Goal: Transaction & Acquisition: Purchase product/service

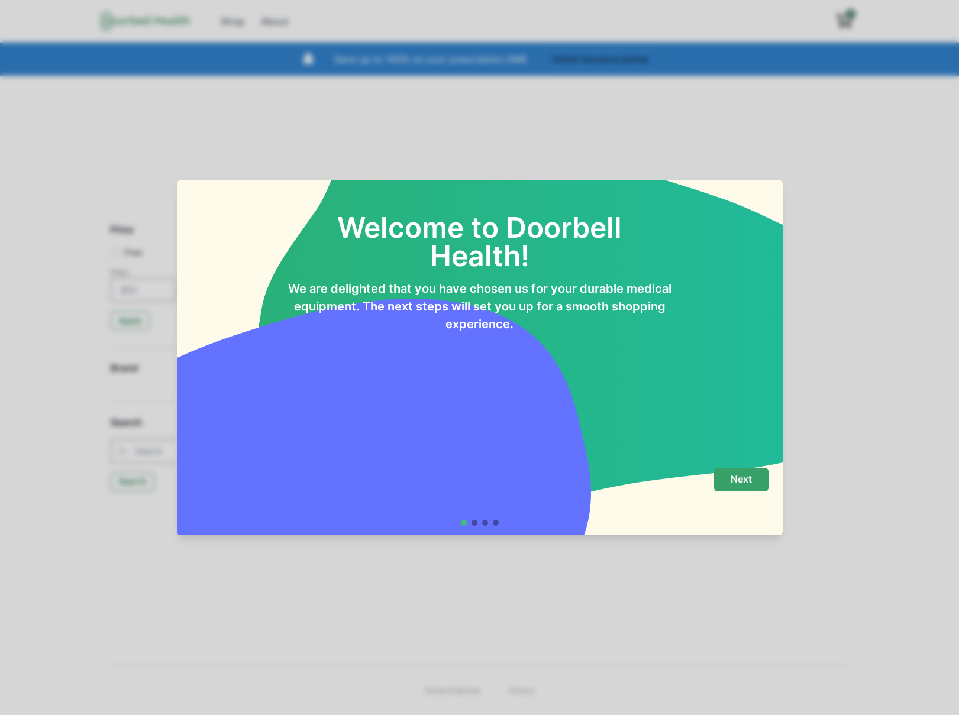
click at [749, 477] on p "Next" at bounding box center [741, 479] width 21 height 11
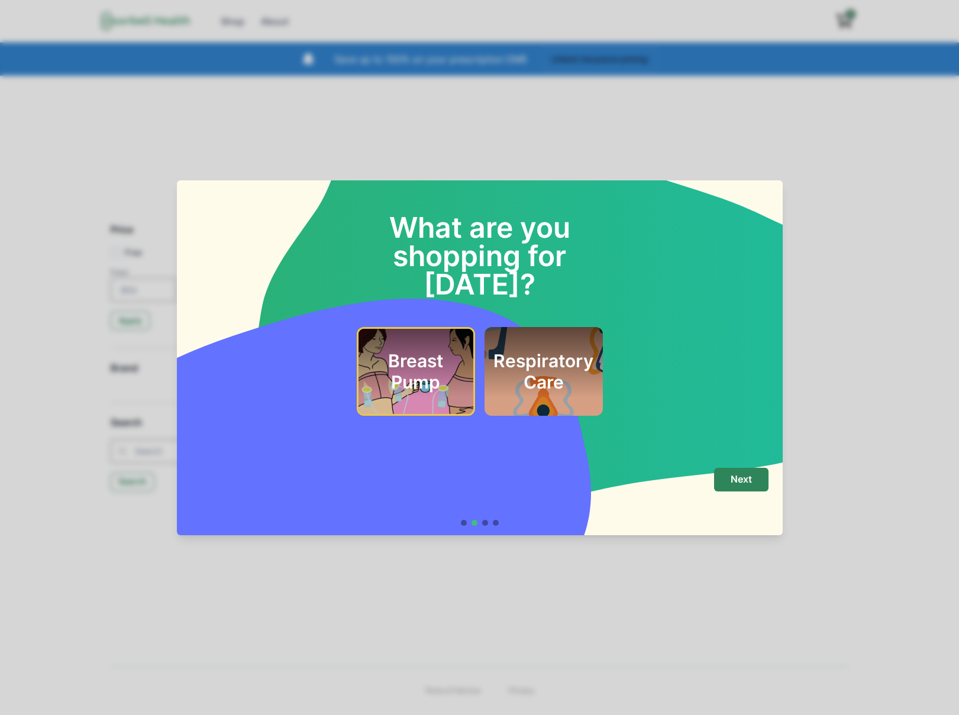
click at [819, 125] on div "What are you shopping for [DATE]? Breast Pump Respiratory Care Next" at bounding box center [479, 357] width 959 height 715
click at [744, 474] on p "Next" at bounding box center [741, 479] width 21 height 11
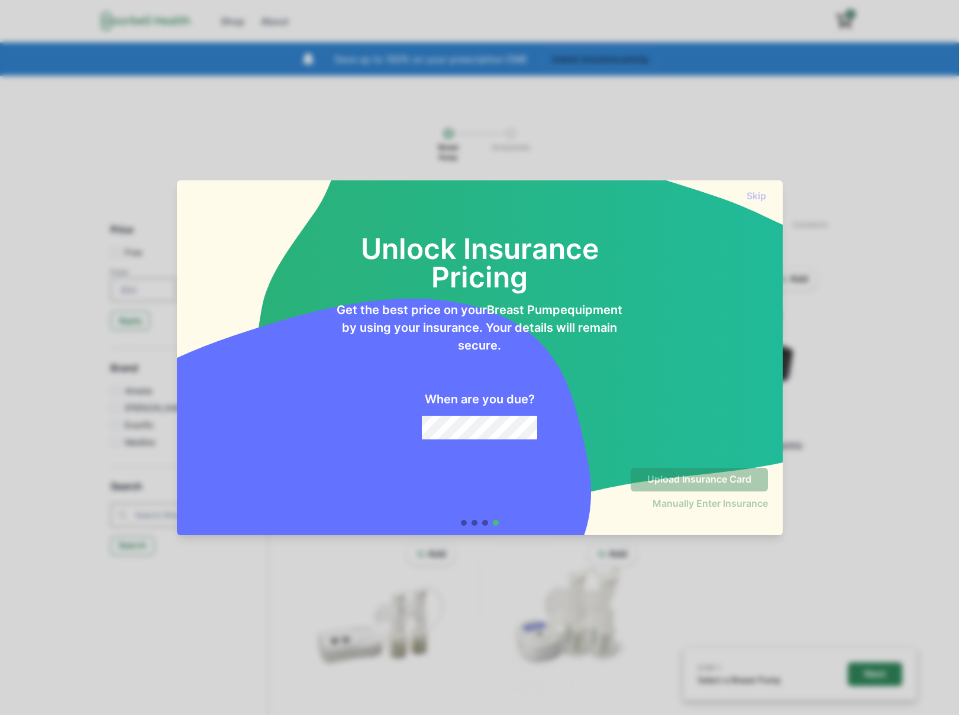
click at [743, 195] on div "Skip" at bounding box center [480, 190] width 606 height 21
